Goal: Navigation & Orientation: Find specific page/section

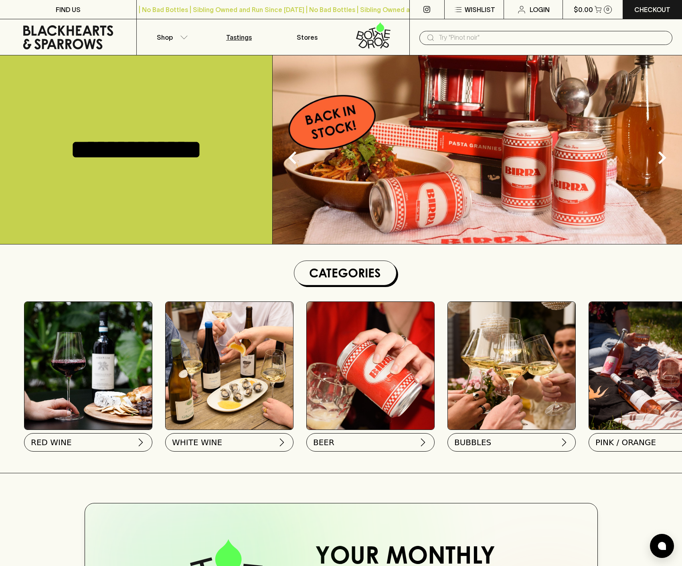
click at [232, 40] on p "Tastings" at bounding box center [239, 37] width 26 height 10
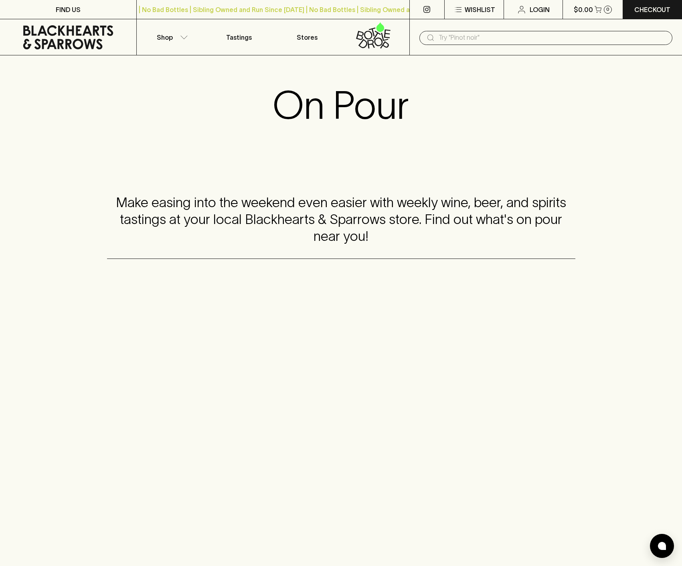
click at [69, 34] on icon at bounding box center [68, 37] width 124 height 24
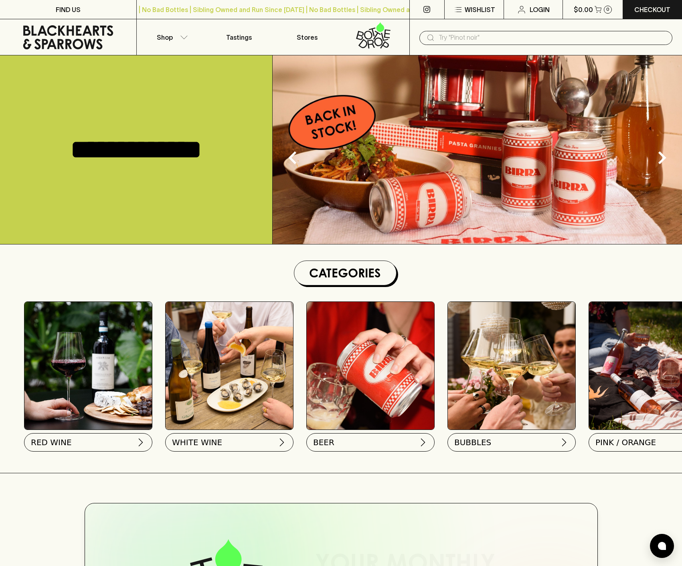
click at [374, 41] on icon at bounding box center [378, 41] width 8 height 9
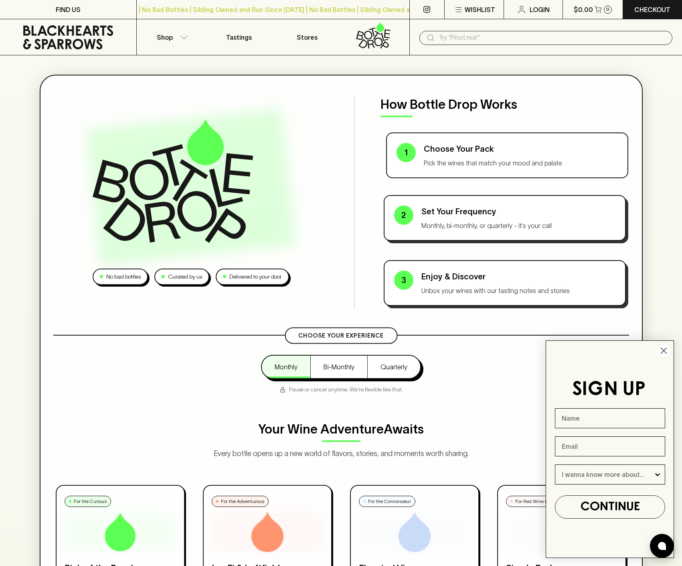
click at [495, 159] on p "Pick the wines that match your mood and palate" at bounding box center [521, 163] width 194 height 10
click at [482, 156] on div "Choose Your Pack Pick the wines that match your mood and palate" at bounding box center [521, 155] width 194 height 25
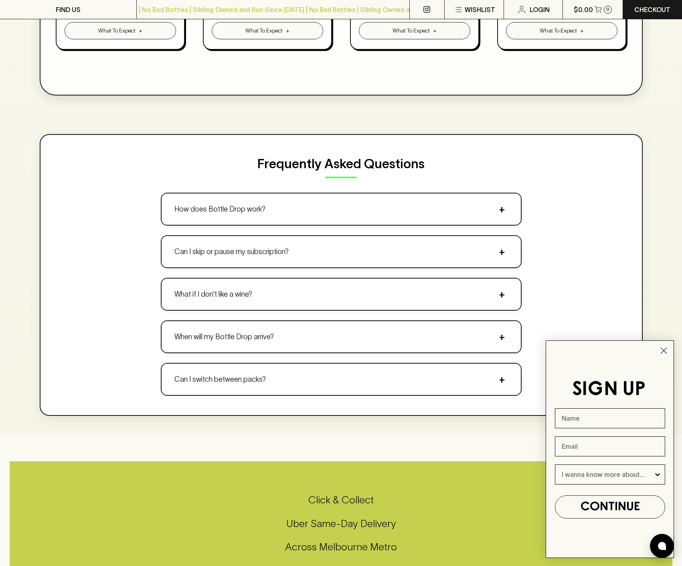
scroll to position [697, 0]
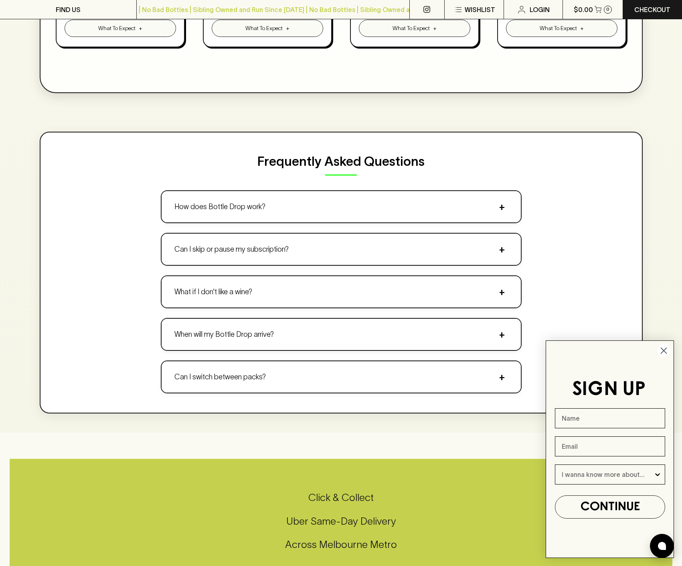
click at [666, 352] on icon "Close dialog" at bounding box center [665, 351] width 6 height 6
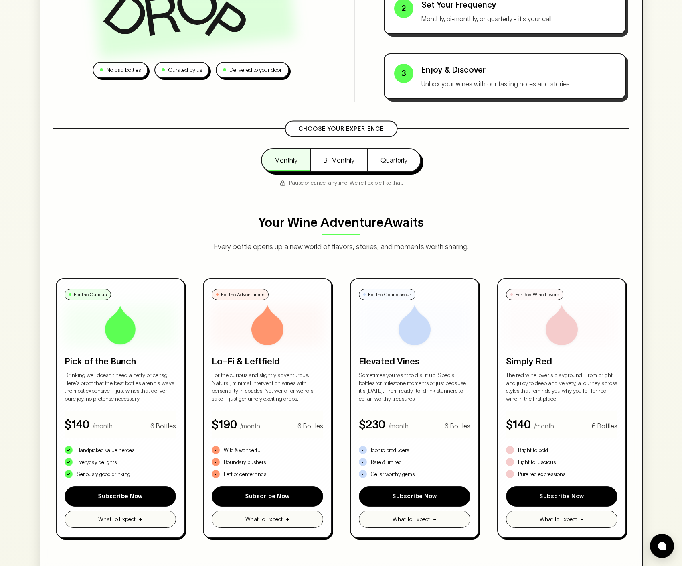
scroll to position [0, 0]
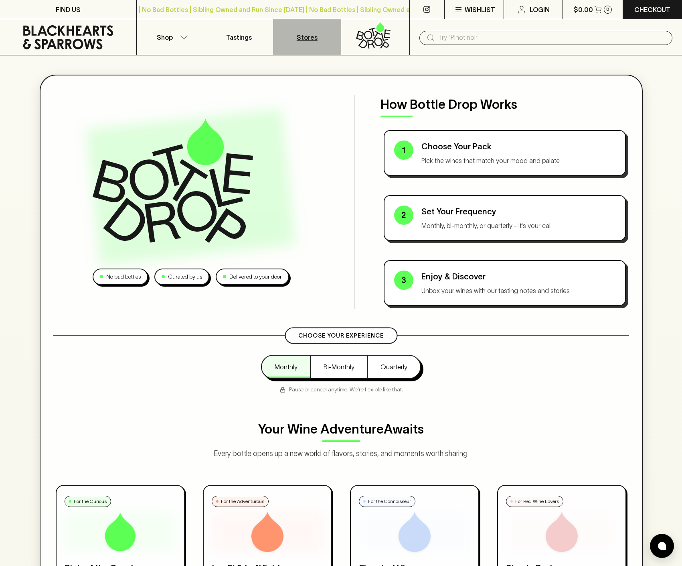
click at [308, 40] on p "Stores" at bounding box center [307, 37] width 21 height 10
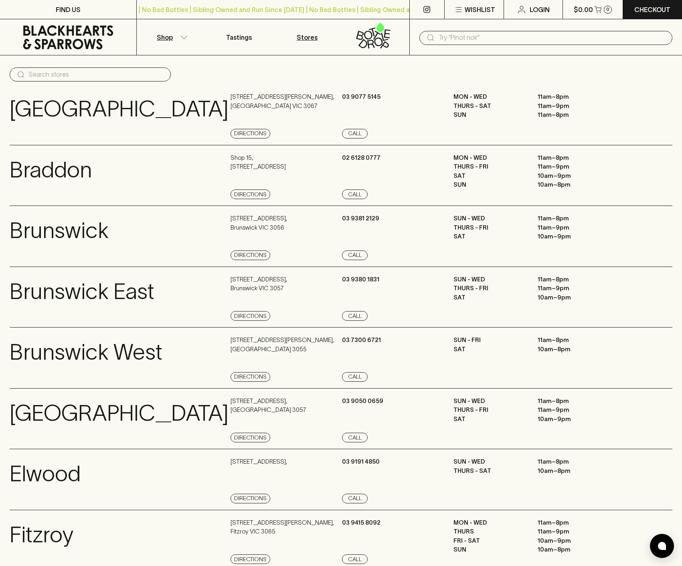
click at [182, 39] on icon "button" at bounding box center [184, 37] width 8 height 4
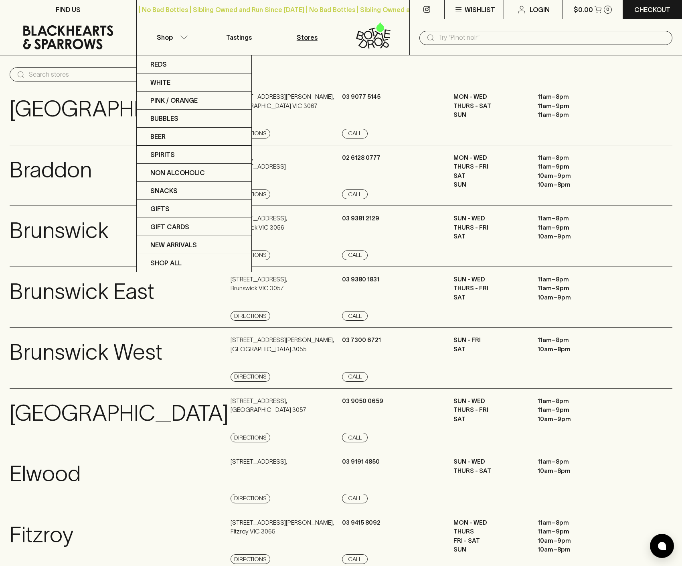
click at [481, 9] on div at bounding box center [341, 283] width 682 height 566
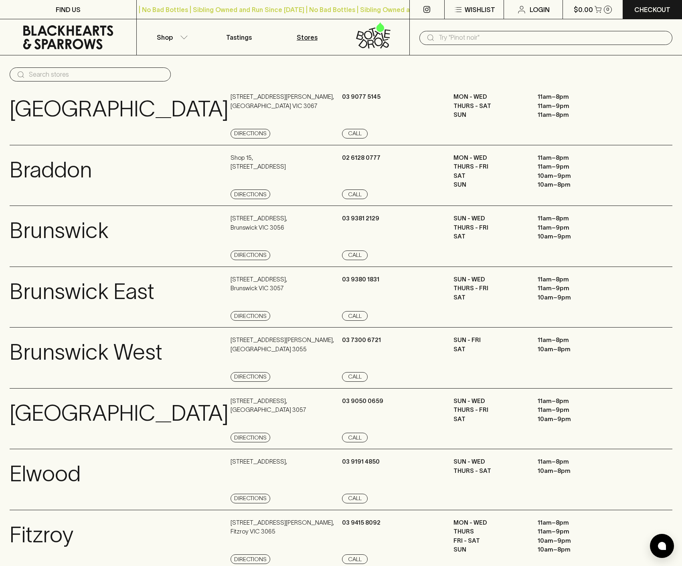
click at [84, 25] on icon at bounding box center [68, 37] width 124 height 24
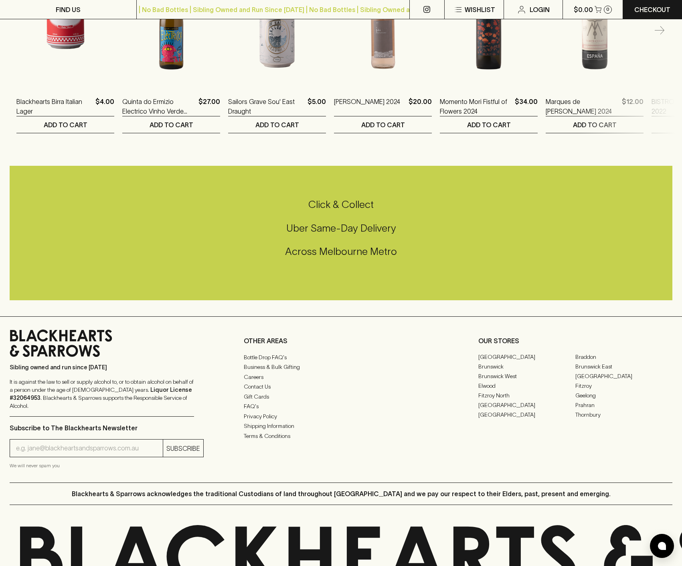
scroll to position [1794, 0]
